Goal: Navigation & Orientation: Find specific page/section

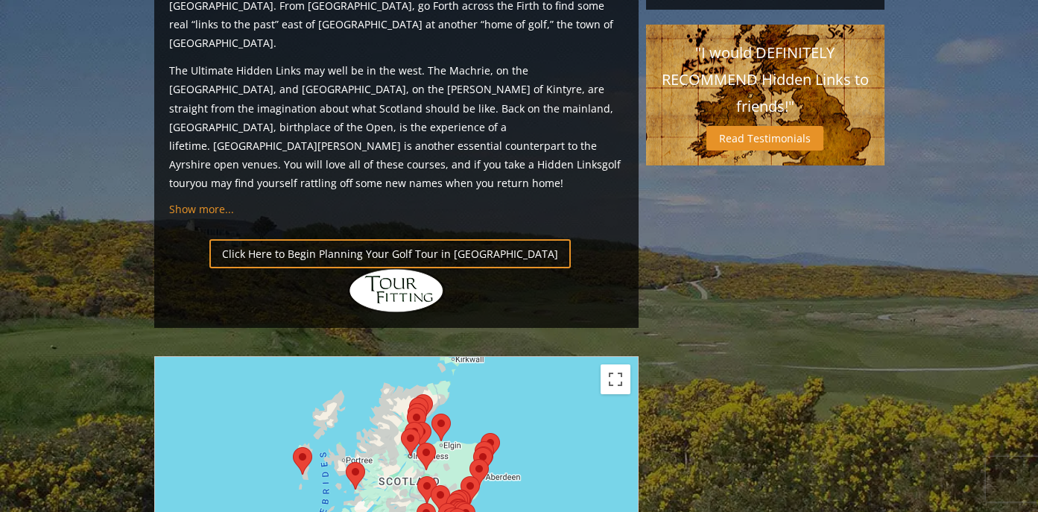
scroll to position [1607, 0]
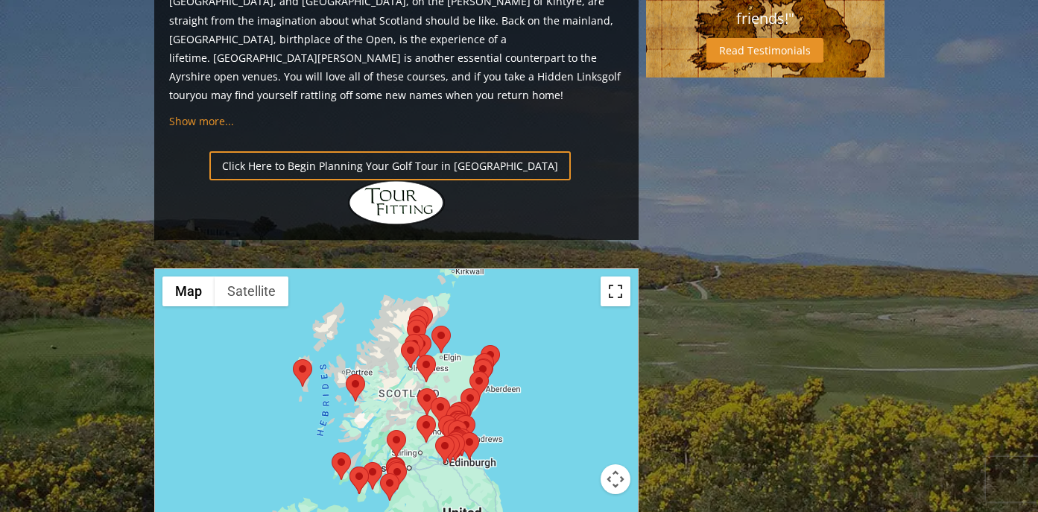
click at [603, 276] on button "Toggle fullscreen view" at bounding box center [615, 291] width 30 height 30
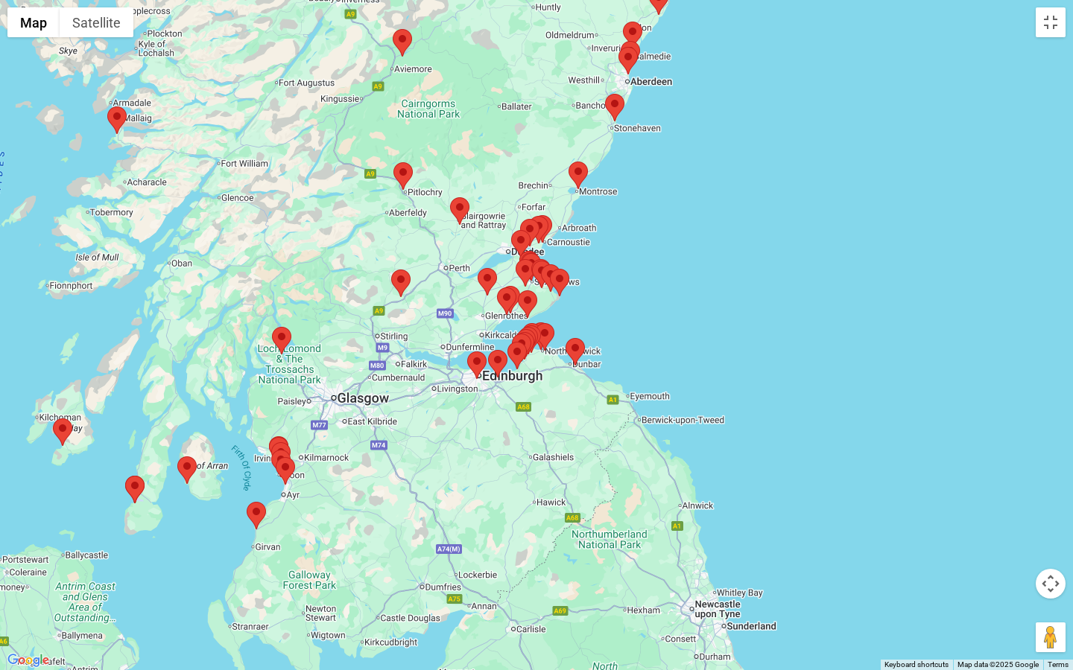
drag, startPoint x: 541, startPoint y: 393, endPoint x: 667, endPoint y: 282, distance: 167.2
click at [667, 282] on div at bounding box center [536, 335] width 1073 height 670
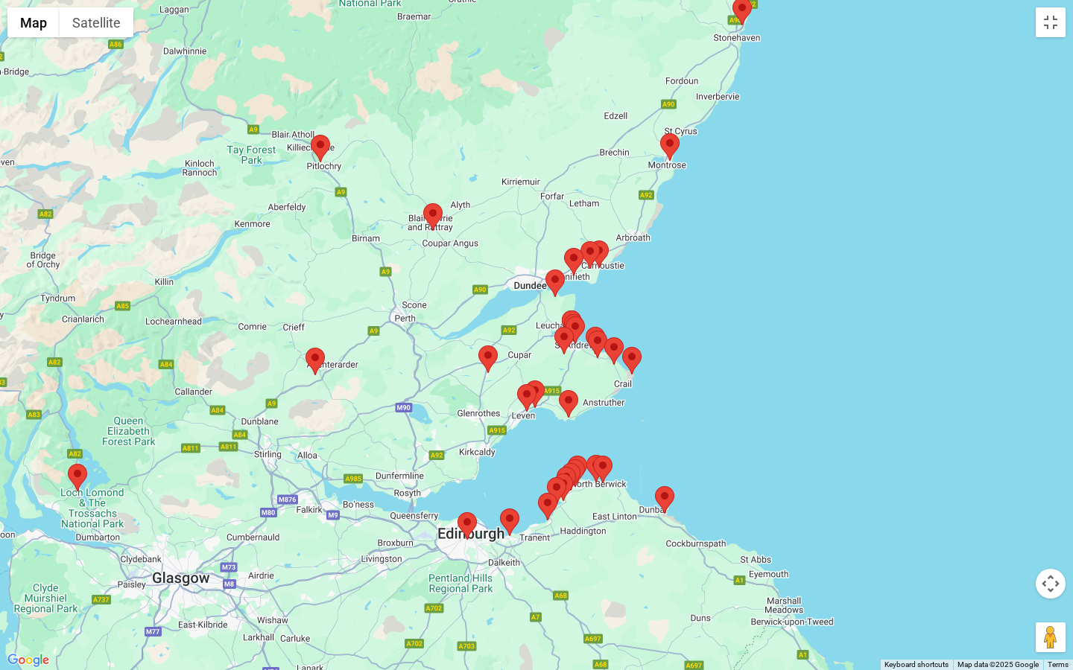
drag, startPoint x: 550, startPoint y: 318, endPoint x: 709, endPoint y: 406, distance: 181.4
click at [709, 406] on div at bounding box center [536, 335] width 1073 height 670
click at [305, 348] on area at bounding box center [305, 348] width 0 height 0
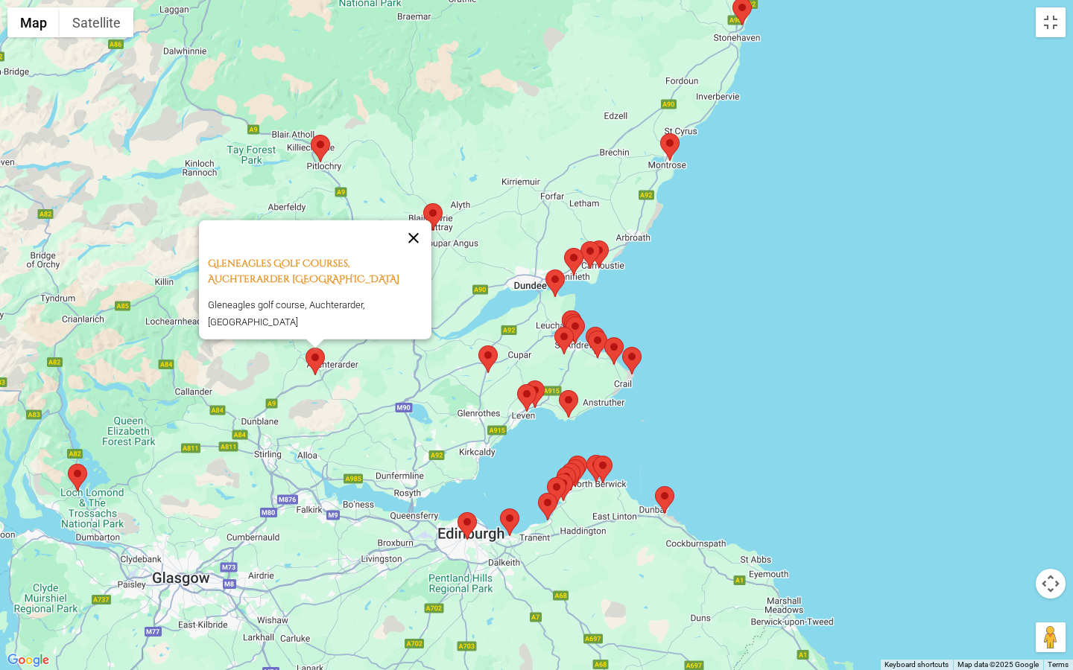
click at [422, 230] on button "Close" at bounding box center [413, 238] width 36 height 36
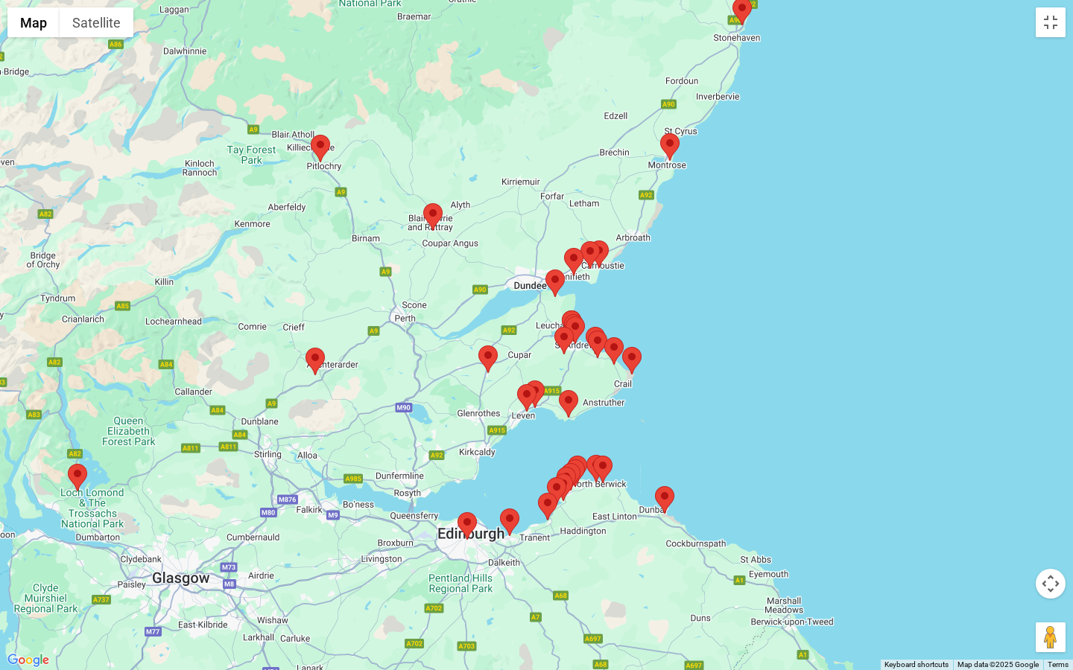
click at [545, 270] on area at bounding box center [545, 270] width 0 height 0
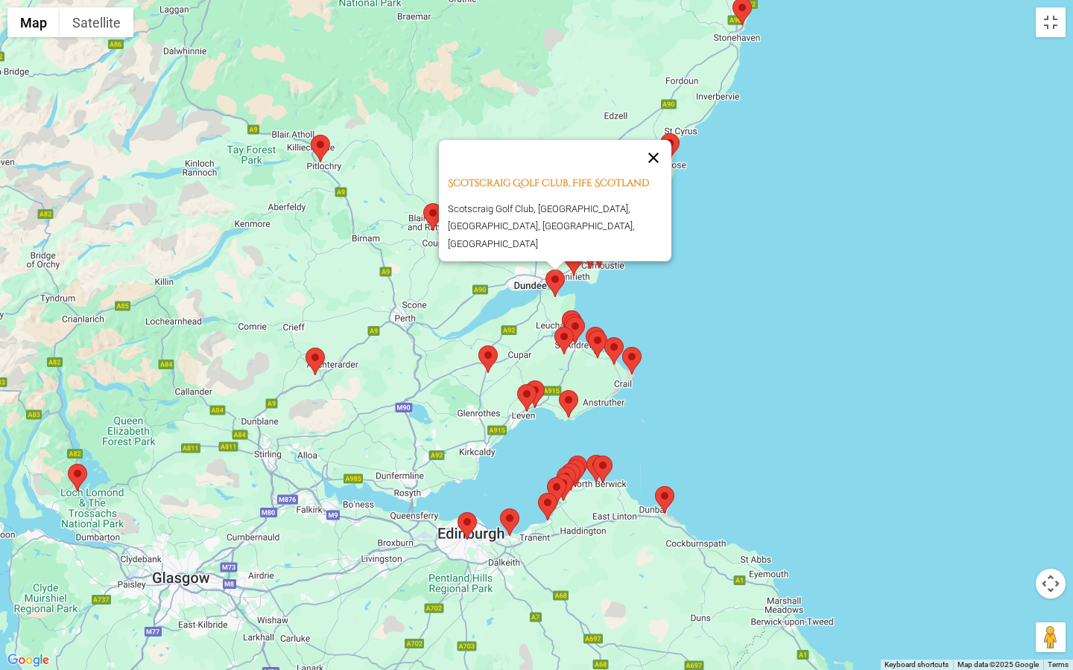
click at [659, 165] on button "Close" at bounding box center [653, 158] width 36 height 36
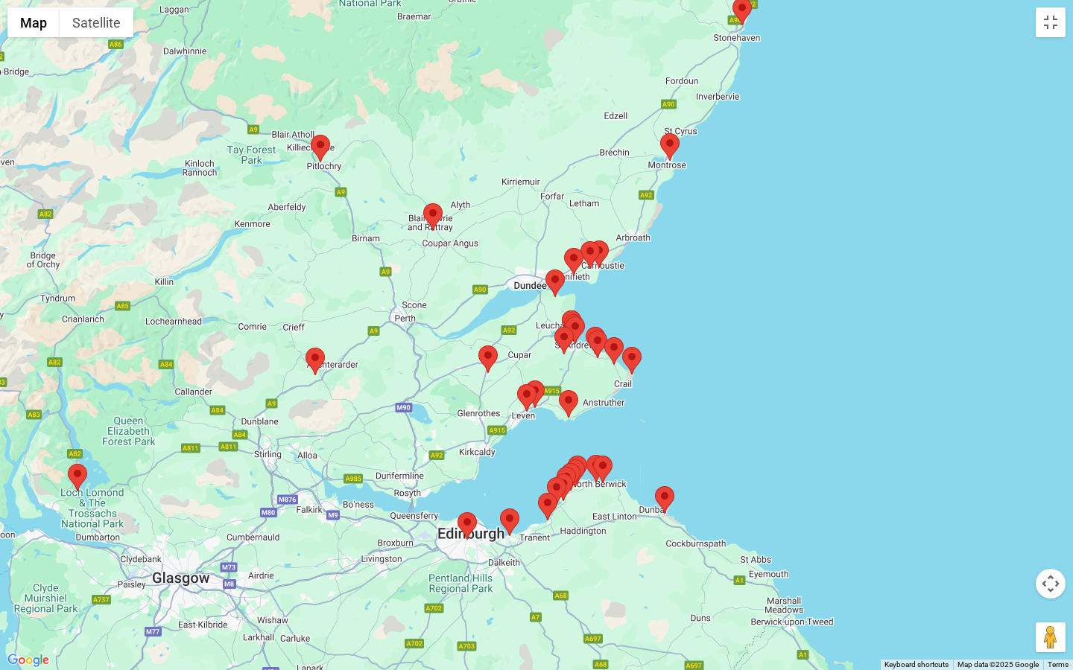
click at [564, 248] on area at bounding box center [564, 248] width 0 height 0
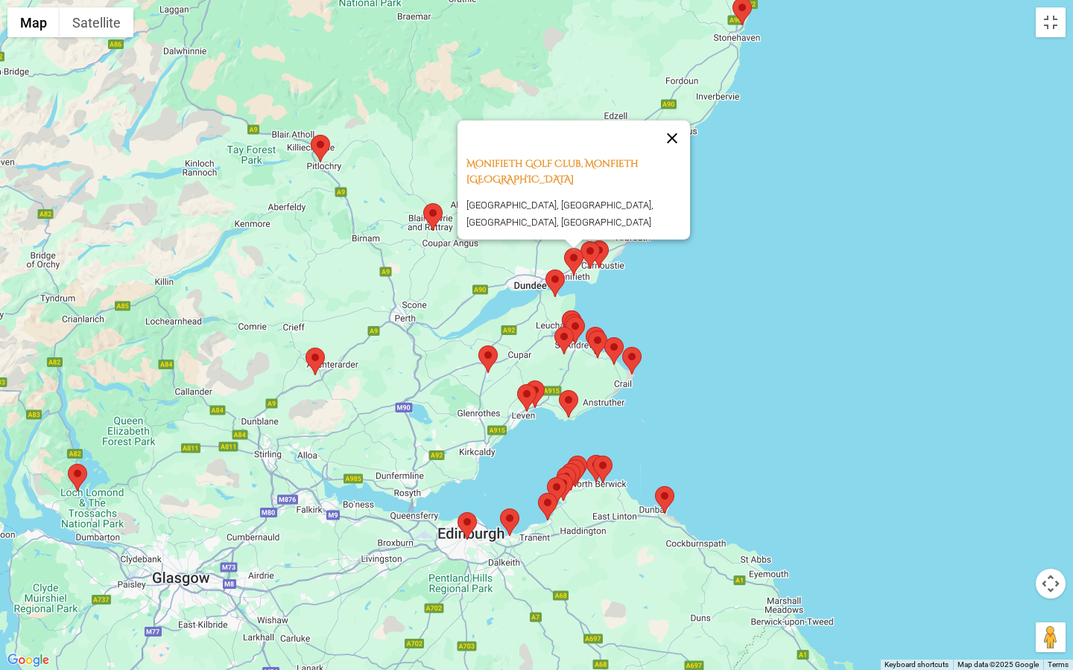
click at [682, 125] on button "Close" at bounding box center [672, 139] width 36 height 36
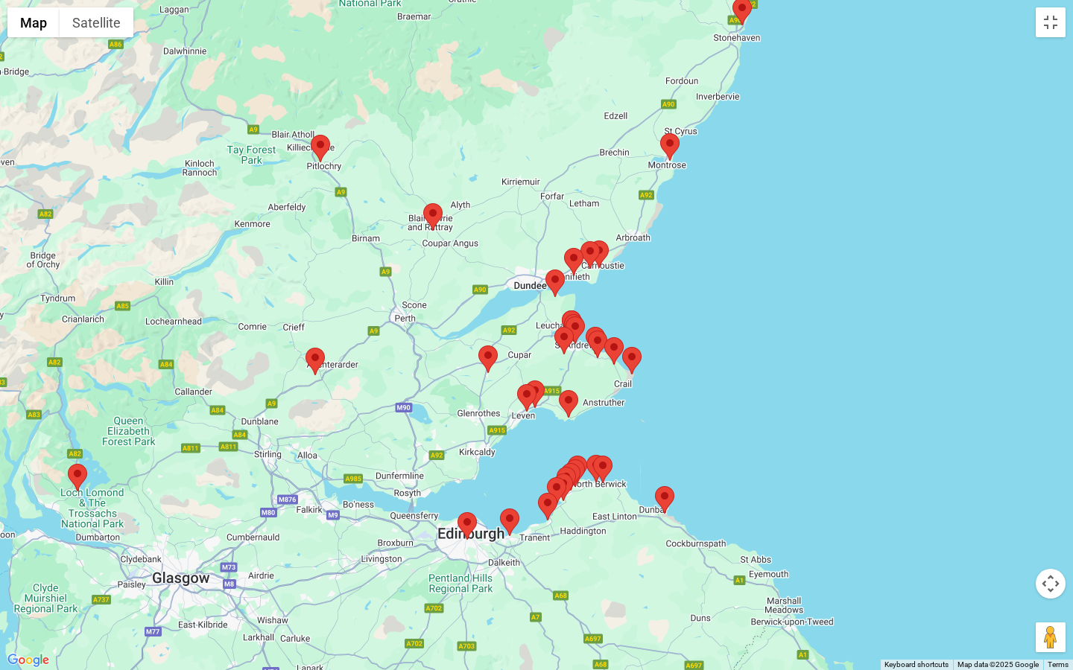
click at [580, 241] on area at bounding box center [580, 241] width 0 height 0
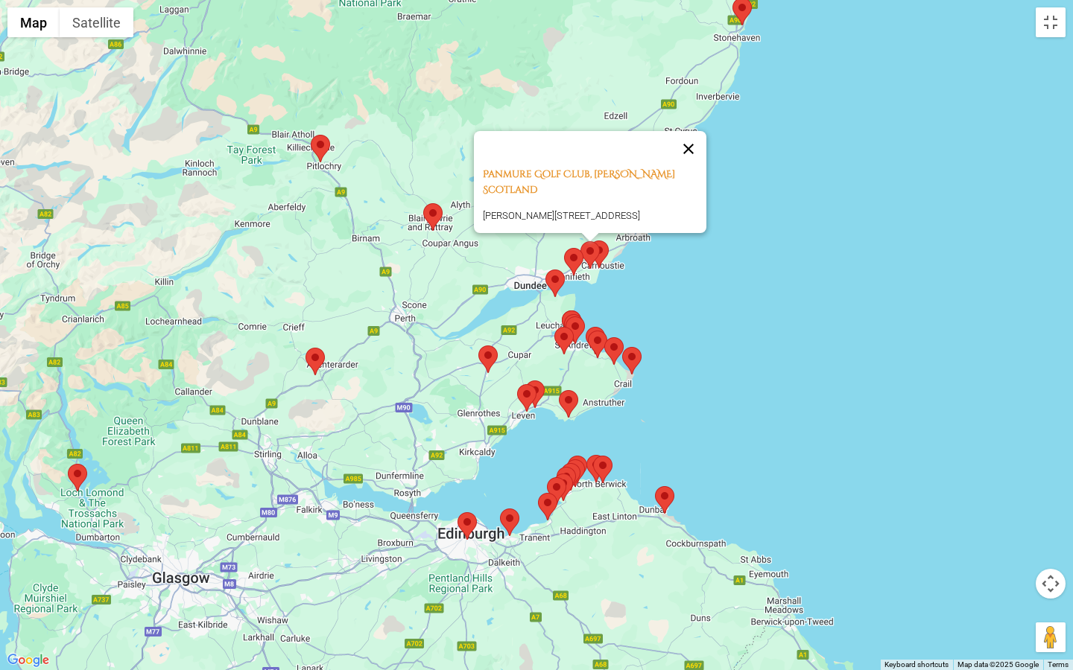
click at [692, 152] on button "Close" at bounding box center [688, 149] width 36 height 36
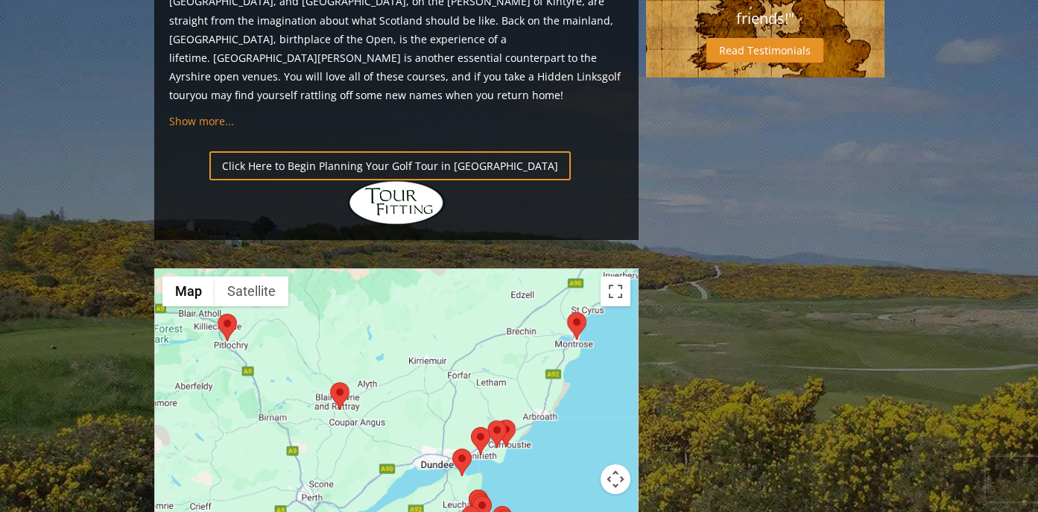
drag, startPoint x: 468, startPoint y: 233, endPoint x: 515, endPoint y: 331, distance: 108.9
click at [515, 331] on div at bounding box center [396, 417] width 483 height 296
click at [330, 382] on area at bounding box center [330, 382] width 0 height 0
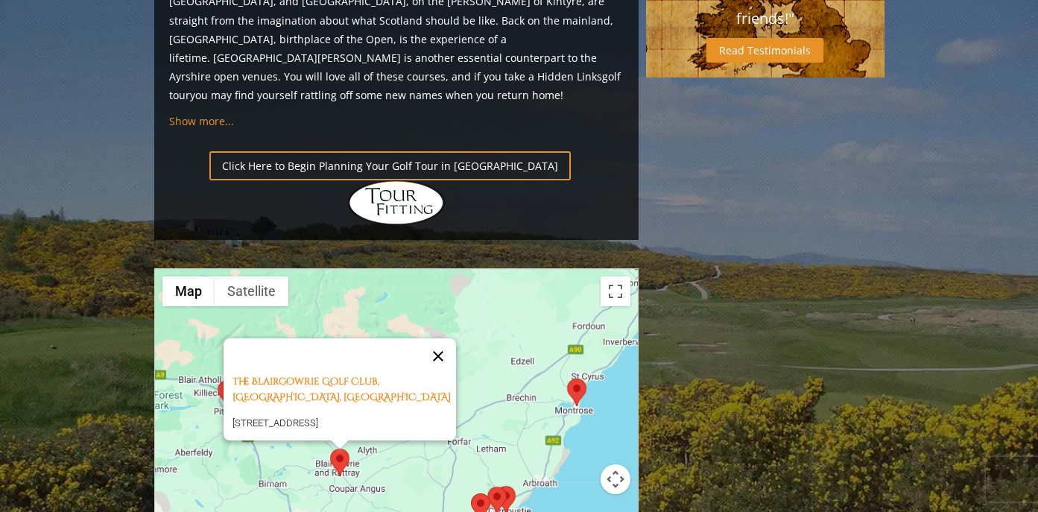
click at [447, 338] on button "Close" at bounding box center [438, 356] width 36 height 36
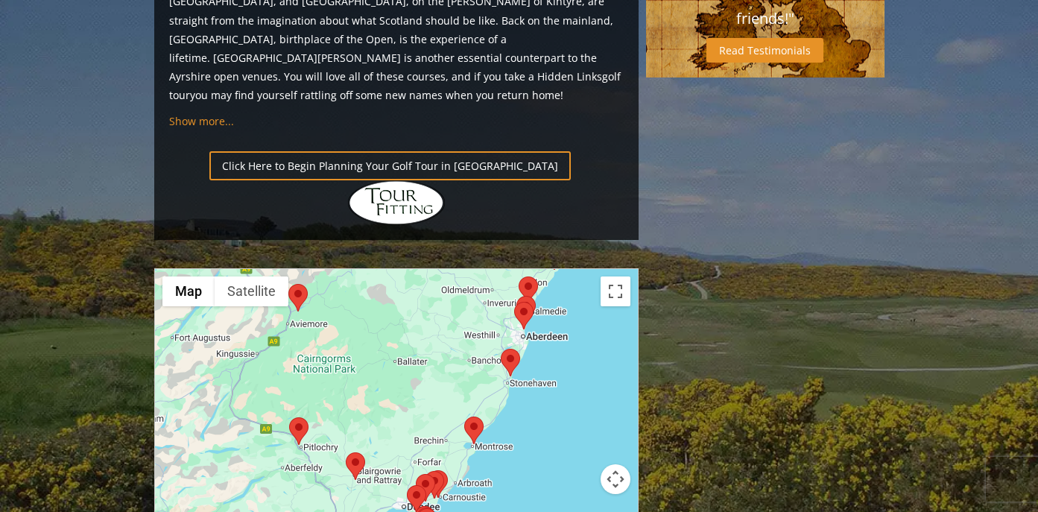
drag, startPoint x: 407, startPoint y: 322, endPoint x: 360, endPoint y: 356, distance: 58.1
click at [360, 356] on div at bounding box center [396, 417] width 483 height 296
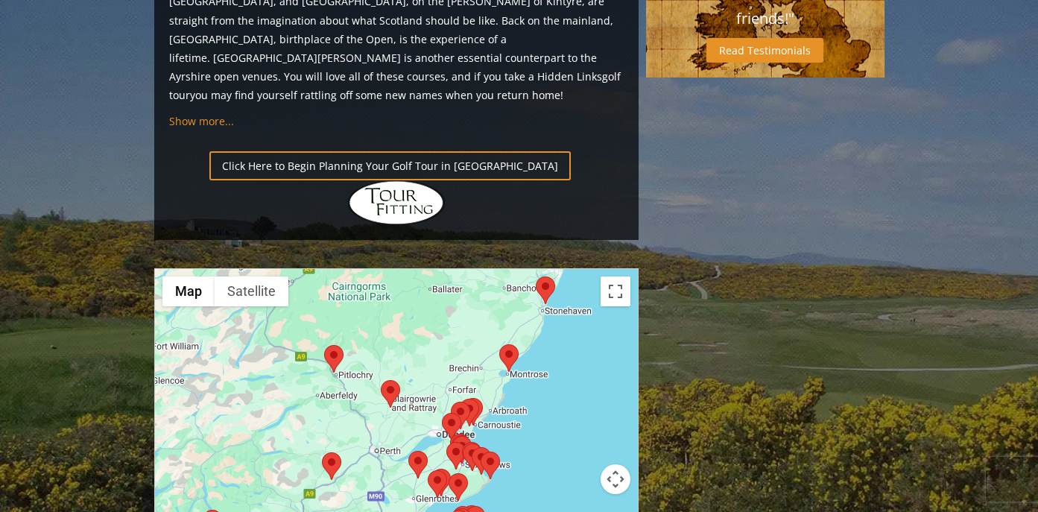
drag, startPoint x: 505, startPoint y: 320, endPoint x: 540, endPoint y: 247, distance: 81.6
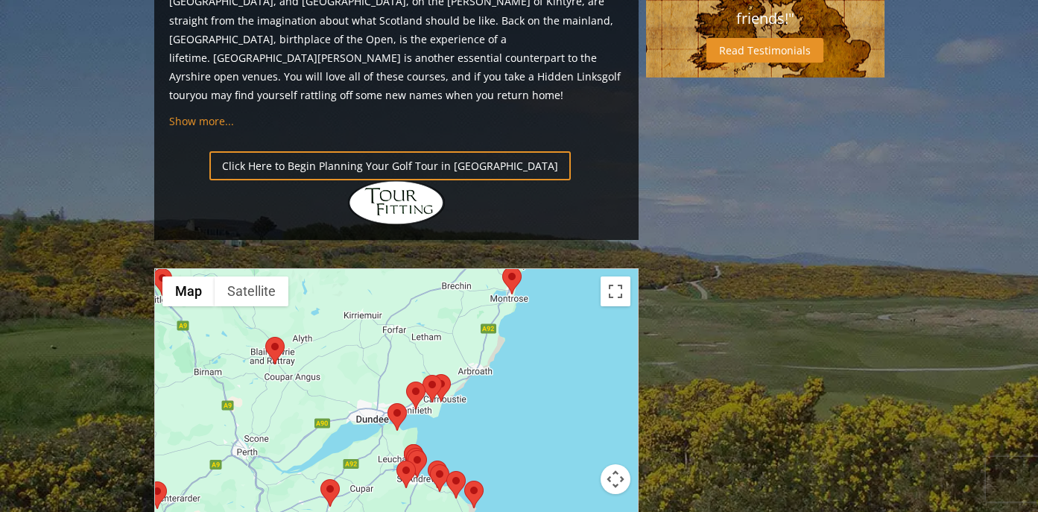
drag, startPoint x: 464, startPoint y: 306, endPoint x: 498, endPoint y: 232, distance: 82.0
click at [498, 269] on div at bounding box center [396, 417] width 483 height 296
